Goal: Understand process/instructions: Learn how to perform a task or action

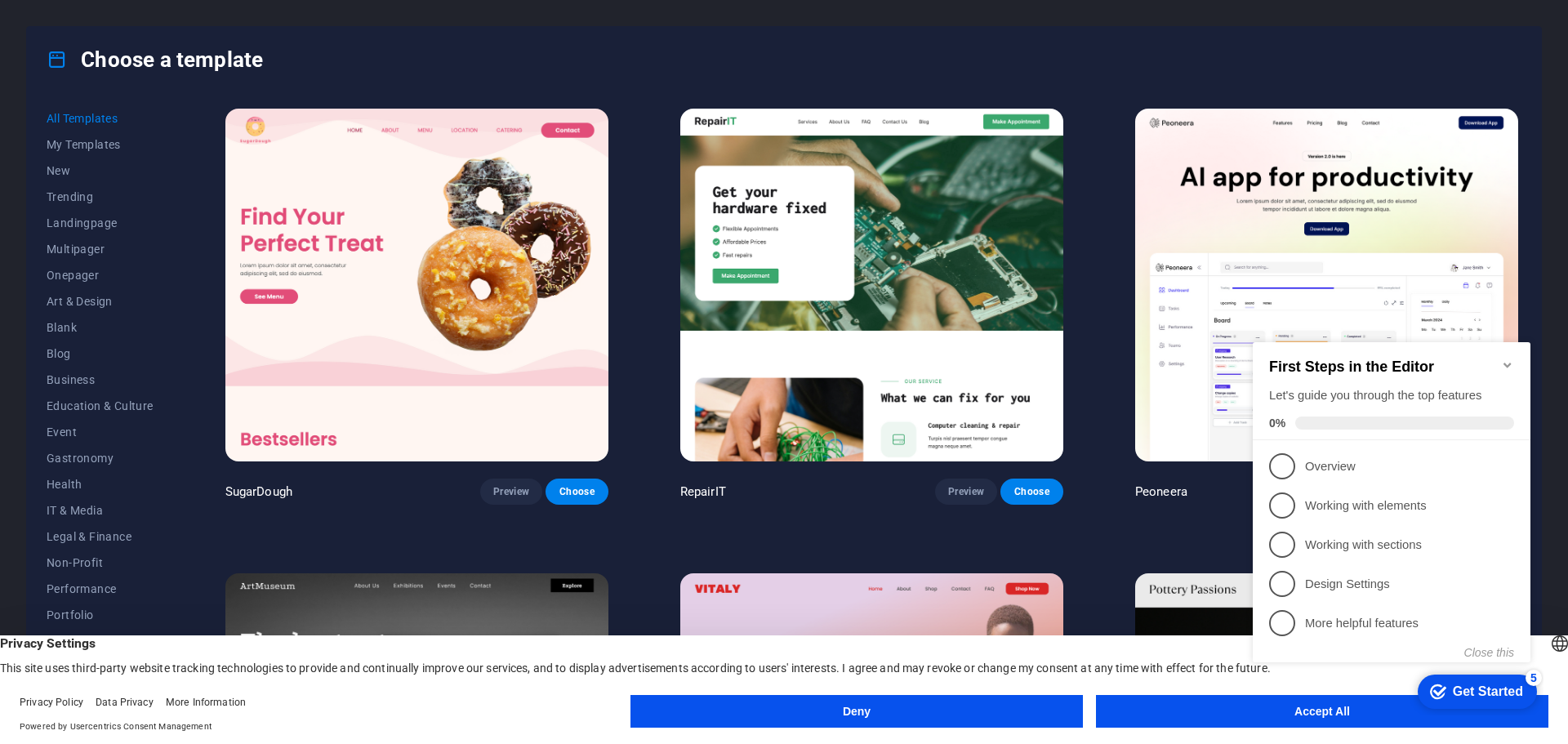
click at [1513, 358] on icon "Minimize checklist" at bounding box center [1508, 365] width 13 height 13
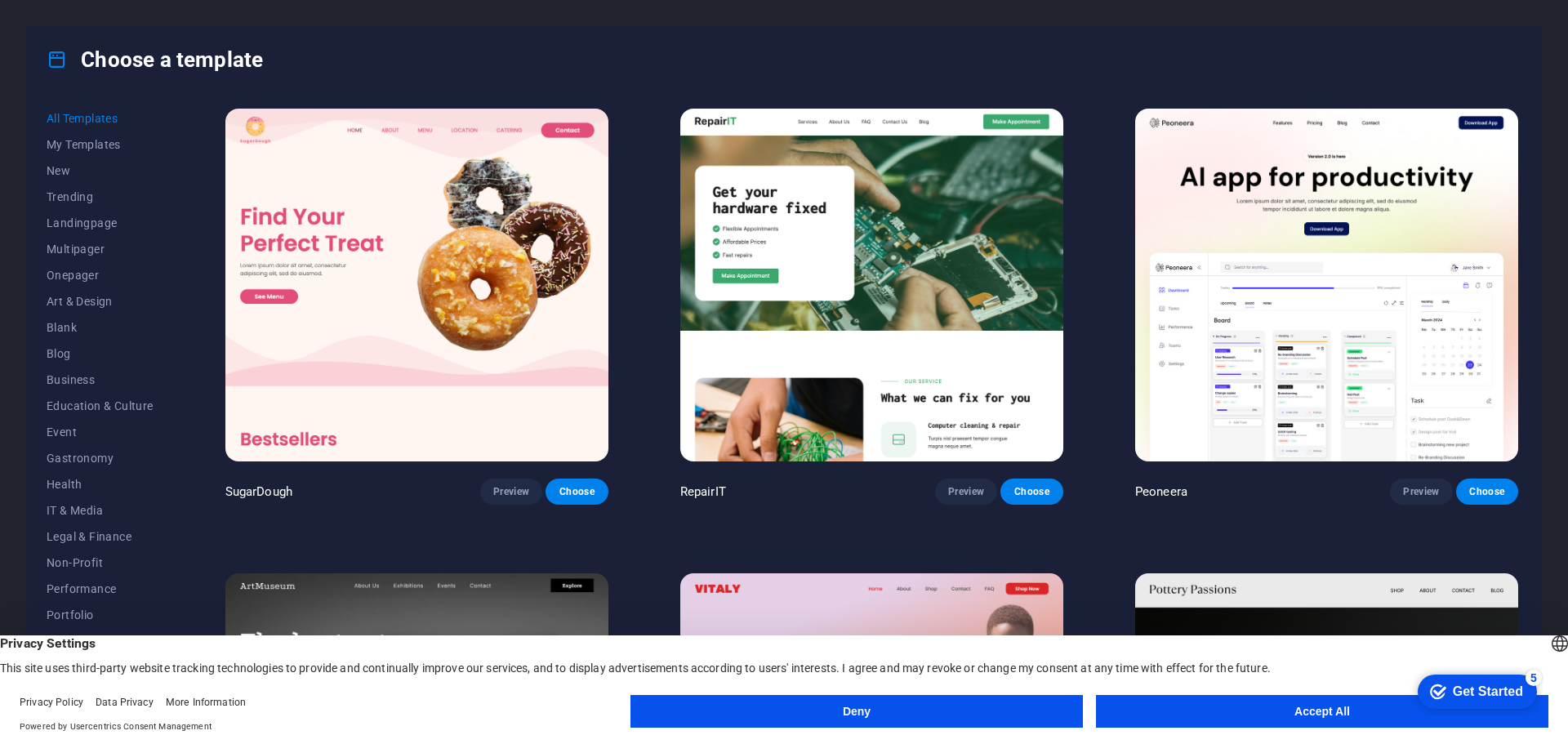
click at [1201, 694] on footer "Privacy Policy Data Privacy More Information Powered by Usercentrics Consent Ma…" at bounding box center [784, 714] width 1568 height 59
click at [1210, 712] on button "Accept All" at bounding box center [1323, 712] width 452 height 33
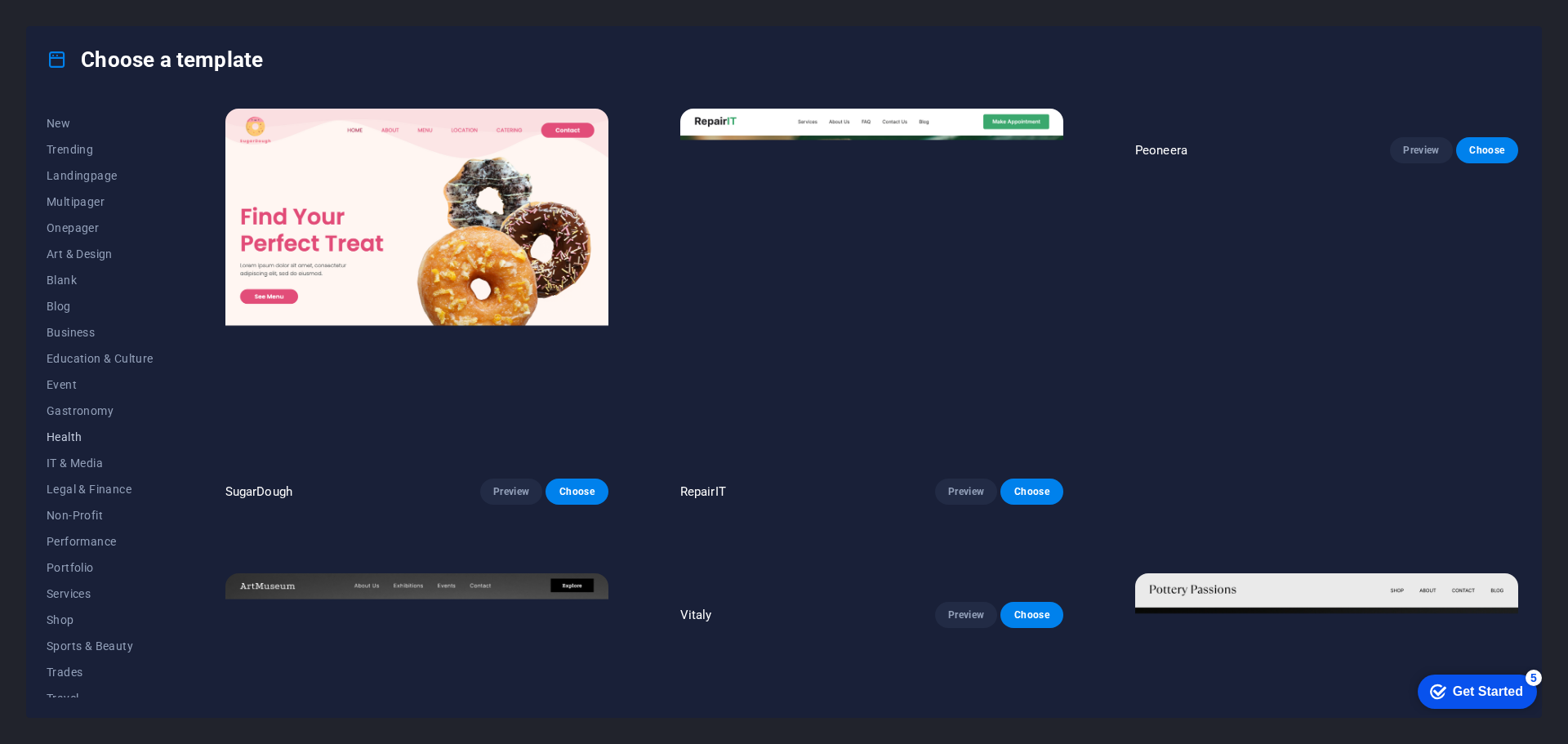
scroll to position [88, 0]
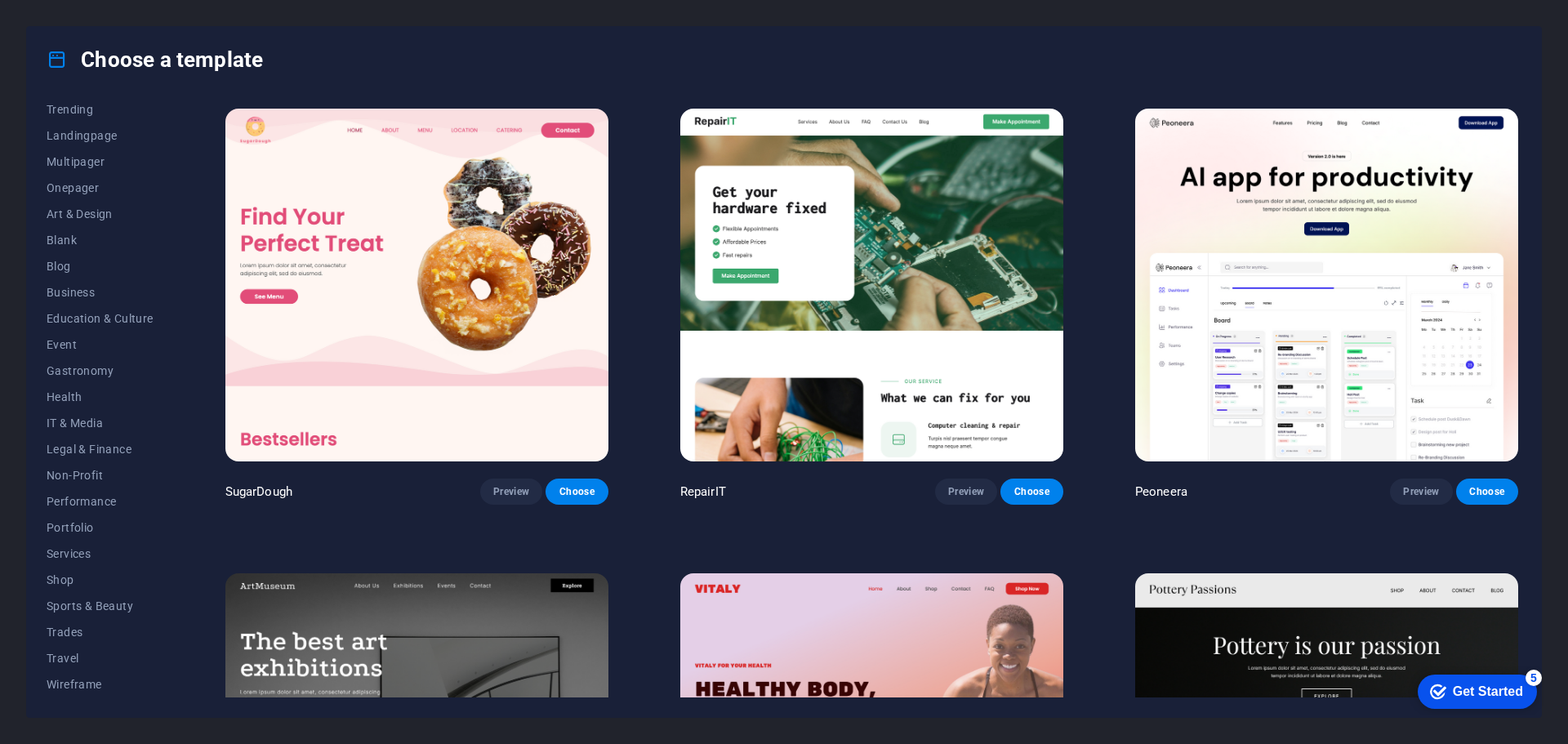
click at [1523, 717] on appcues-checklist "Contextual help checklist present on screen" at bounding box center [1475, 693] width 139 height 53
click at [1523, 694] on div "checkmark Get Started 5" at bounding box center [1477, 692] width 119 height 35
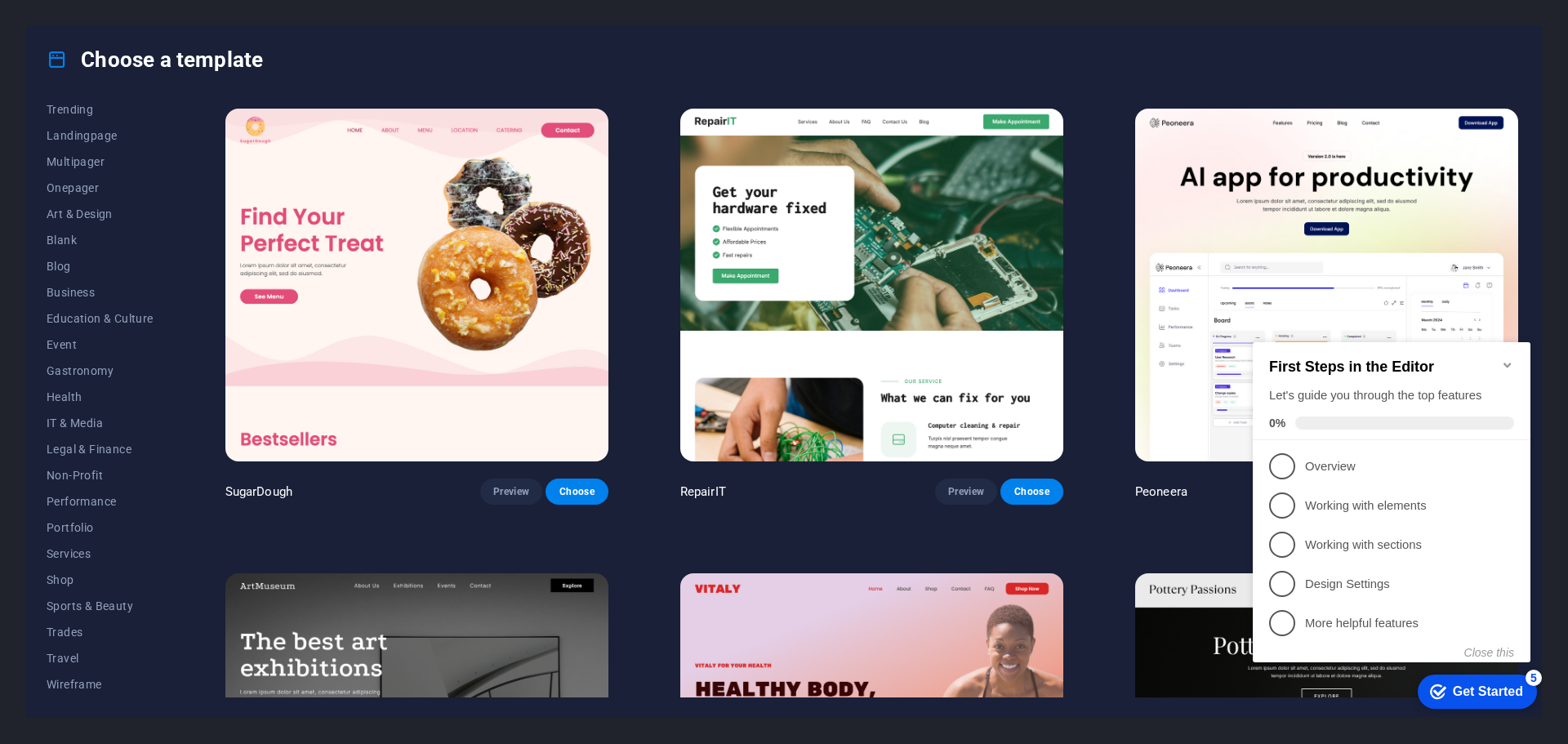
click at [1515, 688] on div "Get Started" at bounding box center [1488, 692] width 70 height 15
